Goal: Find specific page/section: Find specific page/section

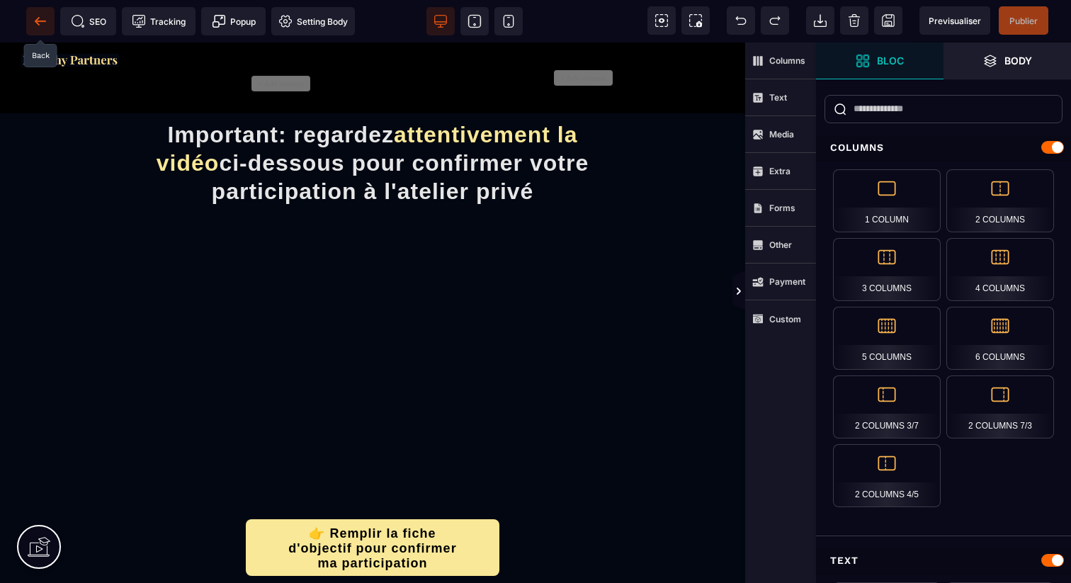
click at [43, 15] on icon at bounding box center [40, 21] width 14 height 14
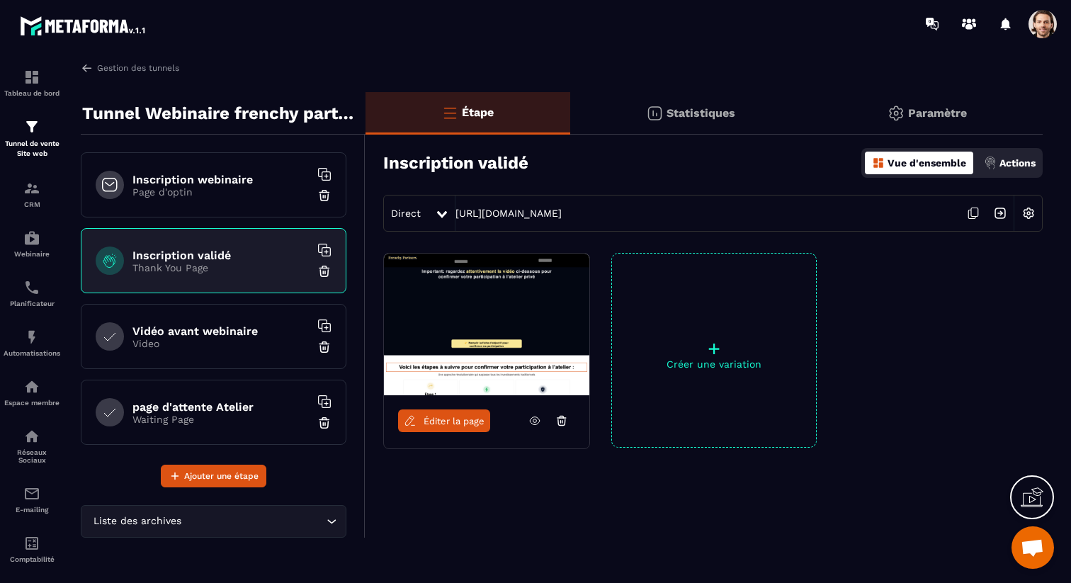
click at [456, 421] on span "Éditer la page" at bounding box center [453, 421] width 61 height 11
